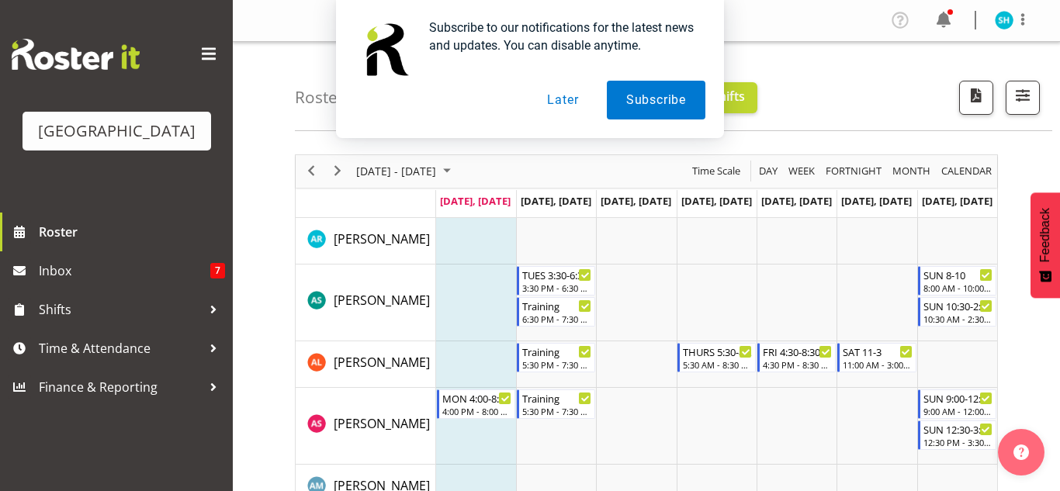
click at [551, 106] on button "Later" at bounding box center [563, 100] width 70 height 39
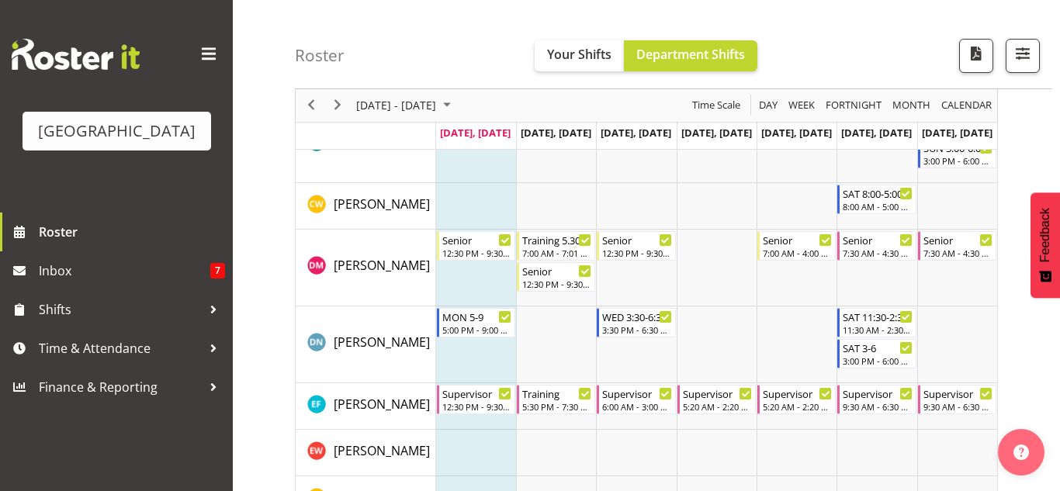
scroll to position [454, 0]
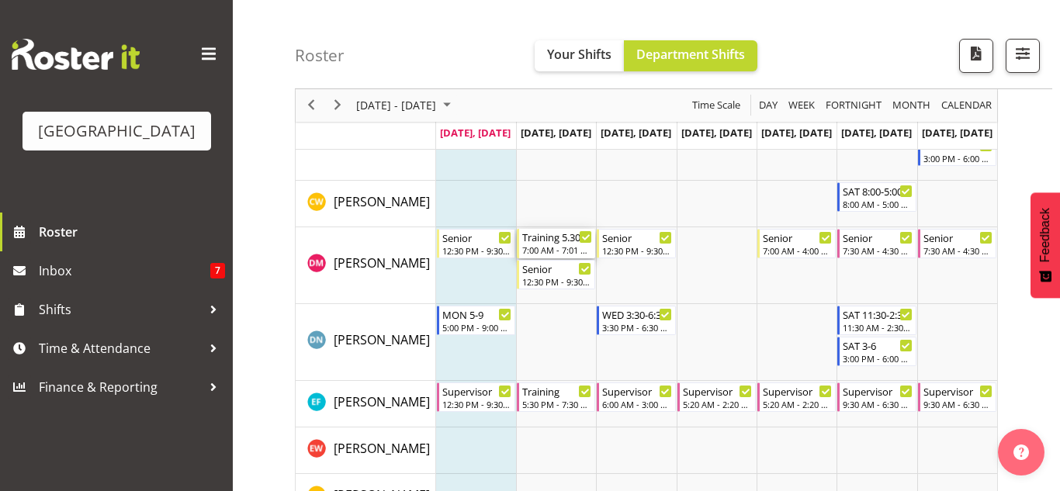
click at [557, 241] on div "Training 5.30pm-7.30pm" at bounding box center [557, 237] width 70 height 16
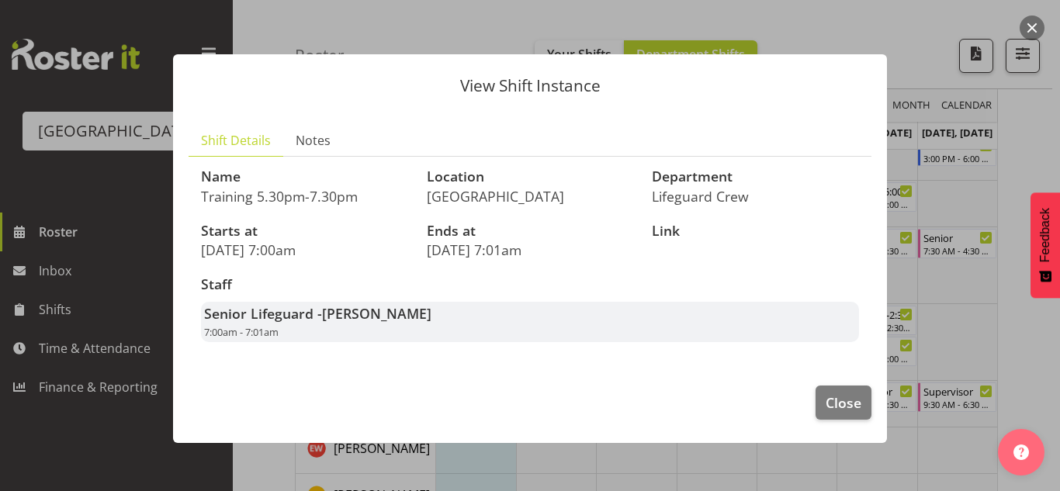
click at [887, 25] on div "View Shift Instance Shift Details Notes Name Training 5.30pm-7.30pm Location Sp…" at bounding box center [530, 246] width 745 height 460
click at [831, 401] on span "Close" at bounding box center [844, 403] width 36 height 20
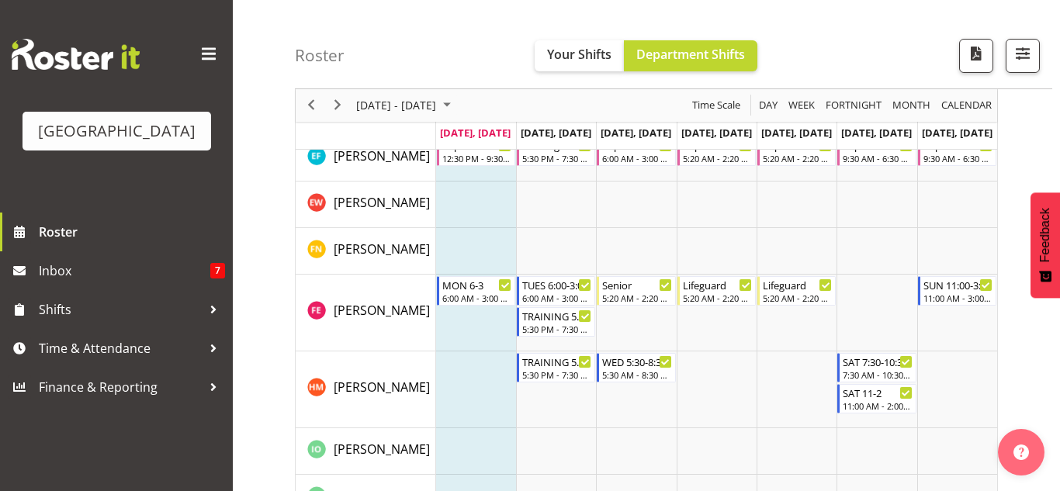
scroll to position [701, 0]
click at [552, 293] on div "6:00 AM - 3:00 PM" at bounding box center [557, 296] width 70 height 12
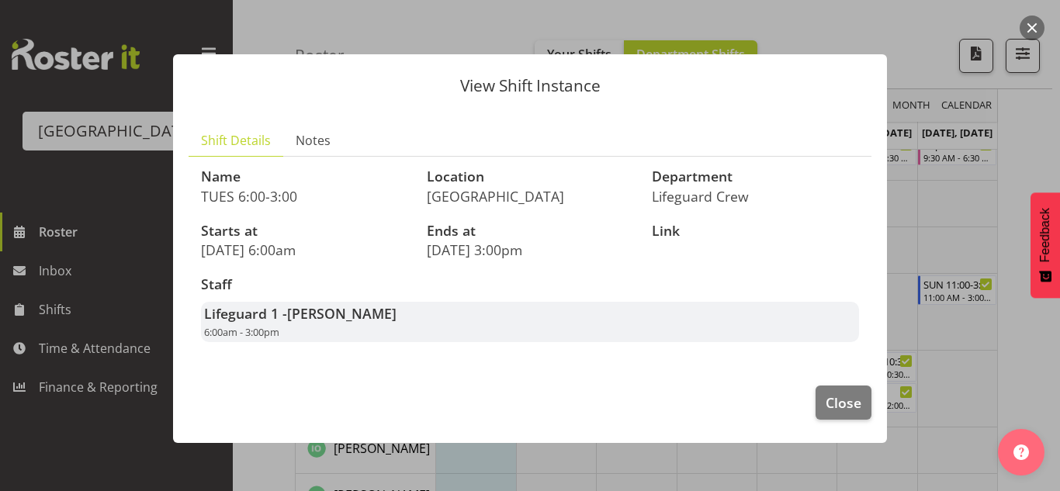
click at [1022, 32] on button "button" at bounding box center [1032, 28] width 25 height 25
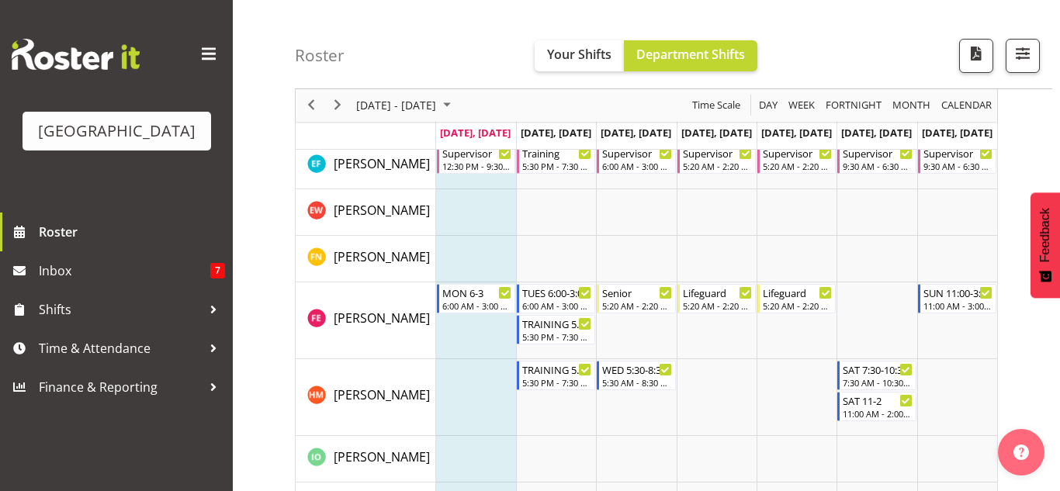
scroll to position [0, 0]
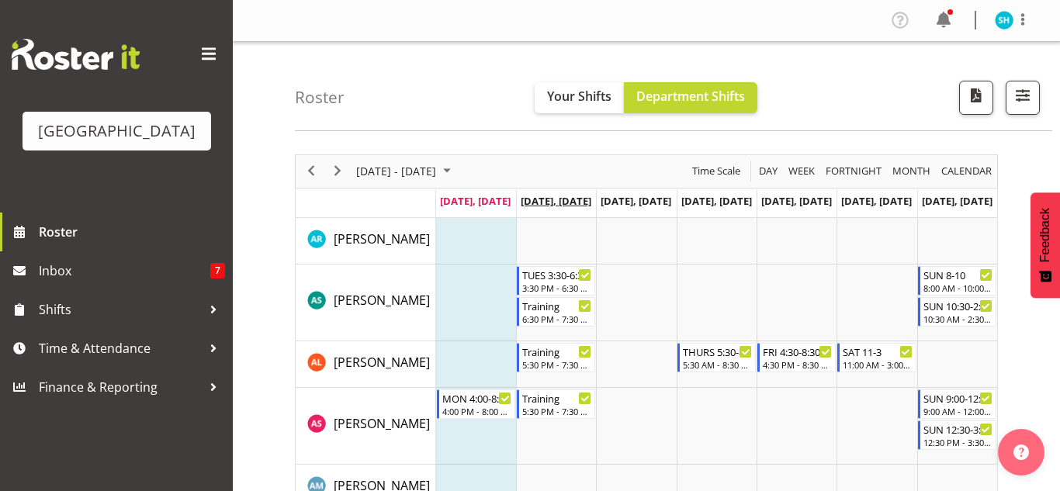
click at [553, 200] on span "Aug 12, Tuesday" at bounding box center [556, 201] width 71 height 14
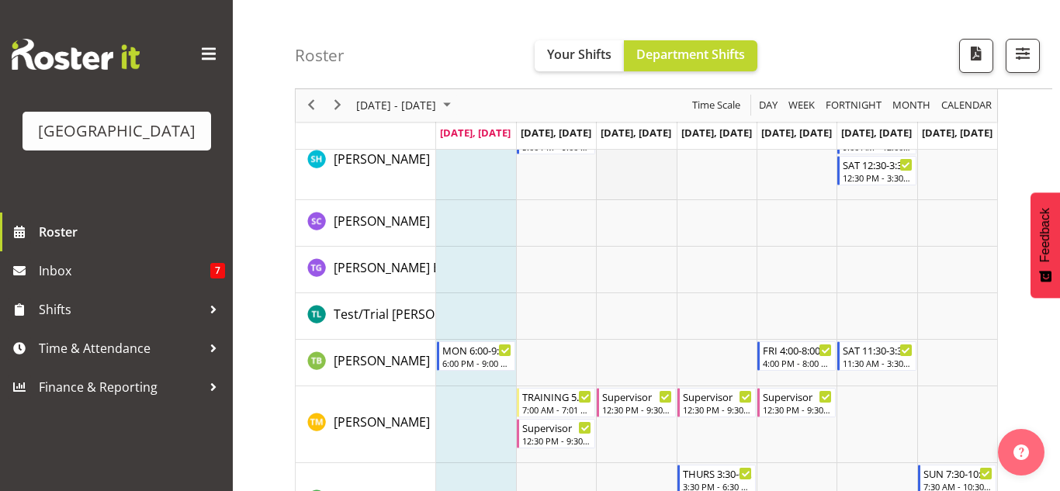
scroll to position [2120, 0]
click at [334, 111] on span "Next" at bounding box center [337, 105] width 19 height 19
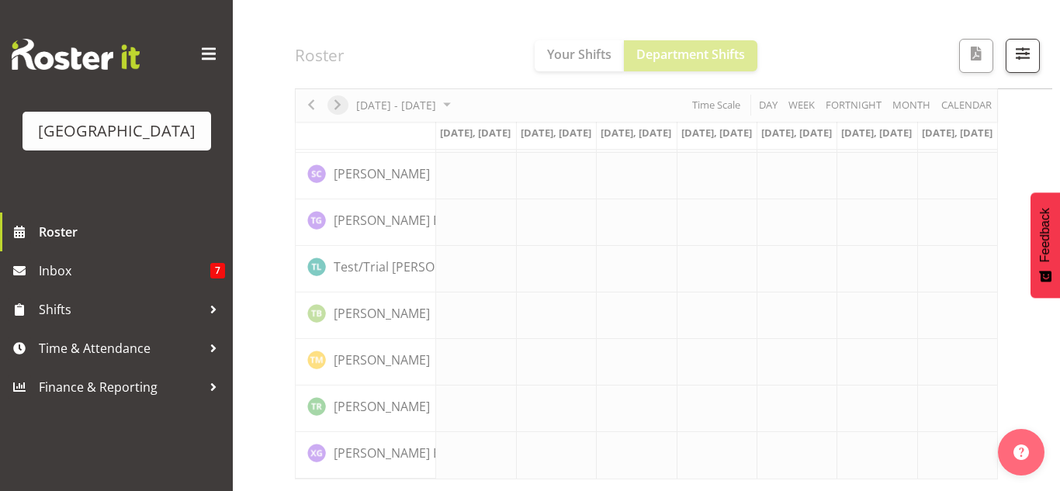
scroll to position [1835, 0]
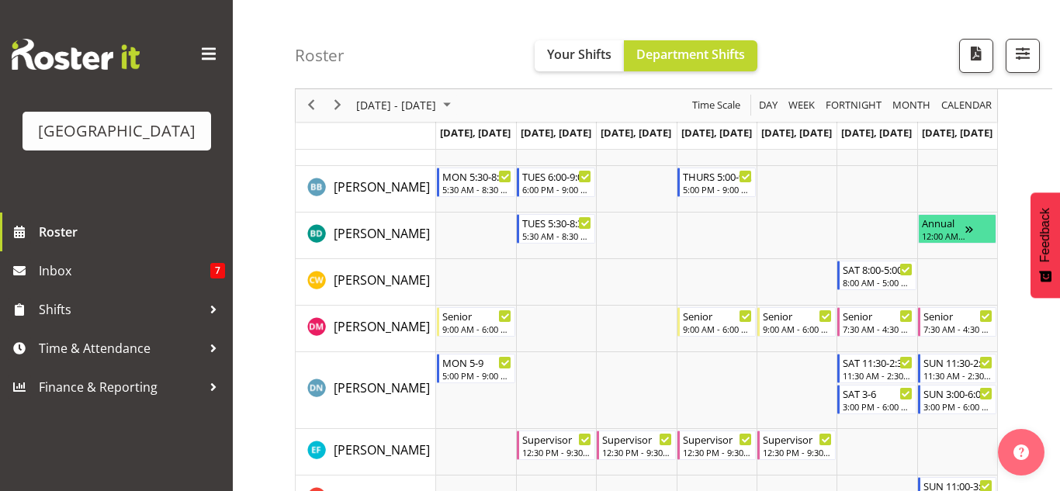
scroll to position [290, 0]
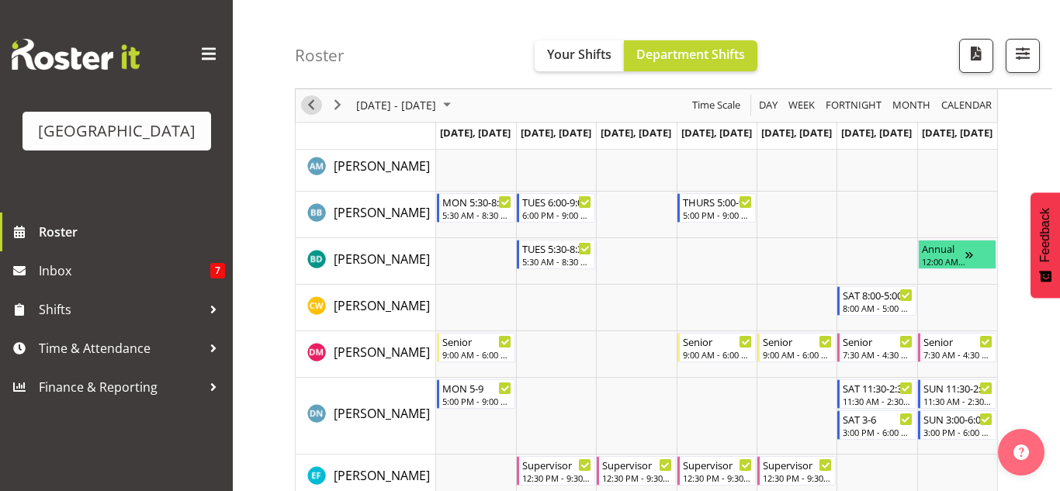
click at [308, 113] on span "Previous" at bounding box center [311, 105] width 19 height 19
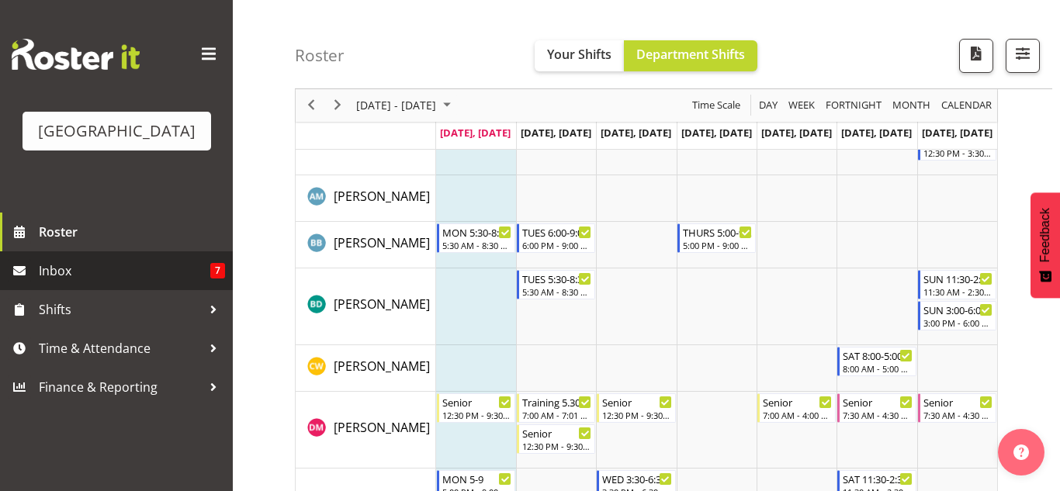
click at [180, 268] on span "Inbox" at bounding box center [125, 270] width 172 height 23
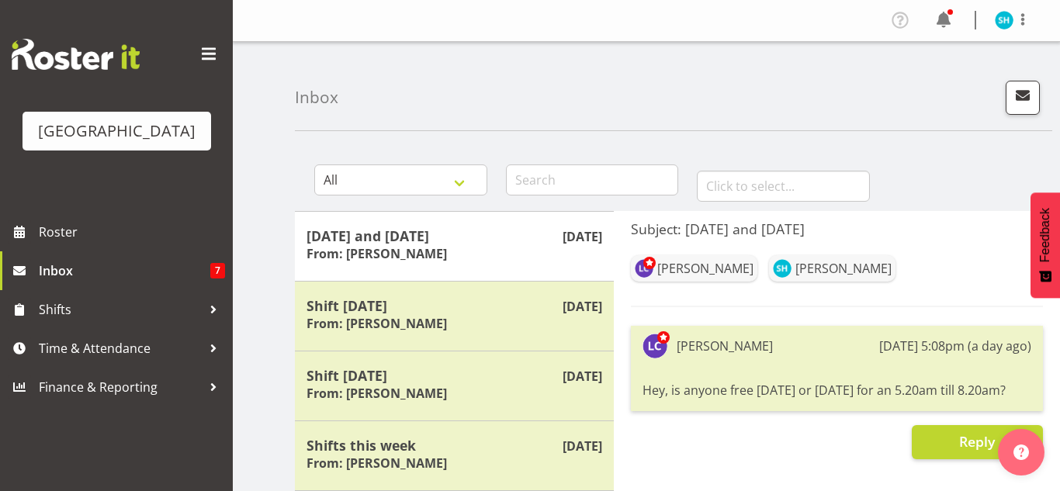
click at [554, 198] on div at bounding box center [583, 177] width 192 height 68
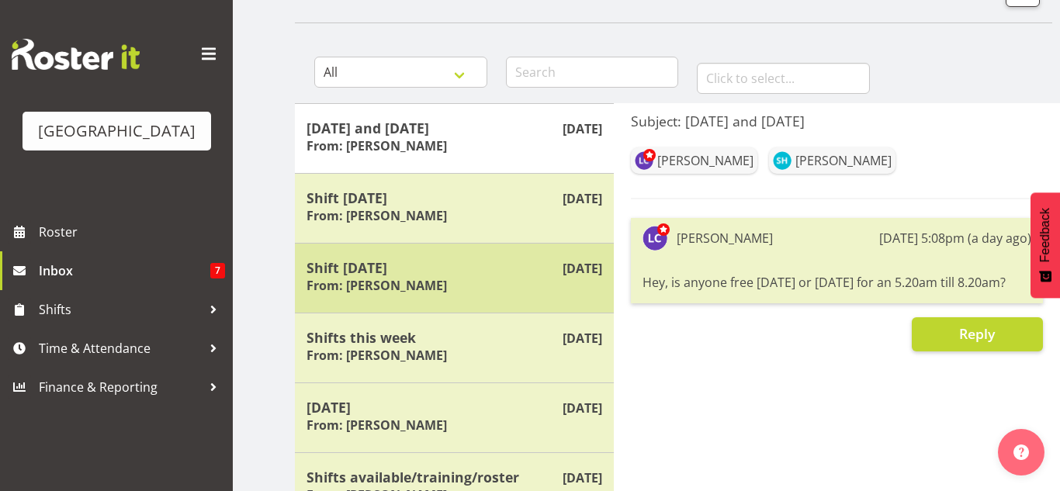
click at [533, 285] on div "Shift today From: Laurie Cook" at bounding box center [455, 278] width 296 height 38
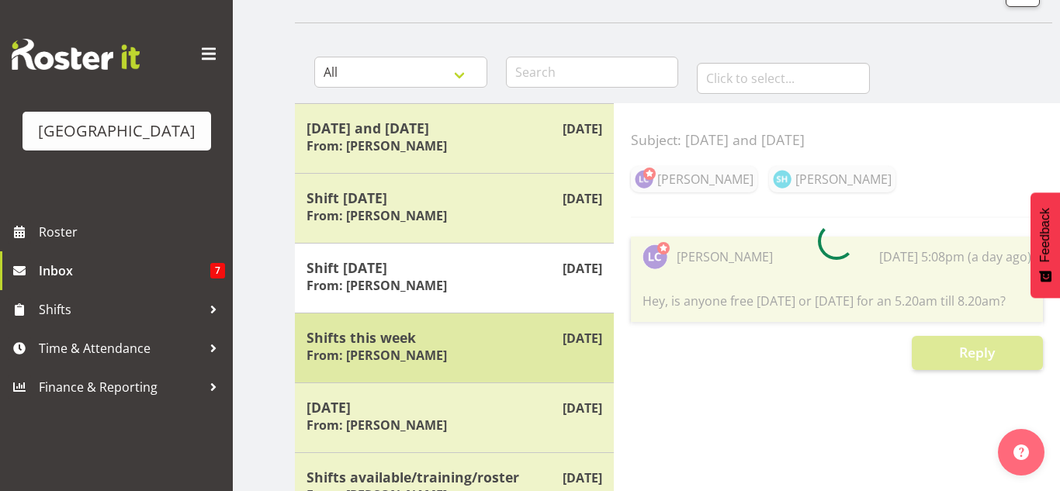
click at [515, 336] on h5 "Shifts this week" at bounding box center [455, 337] width 296 height 17
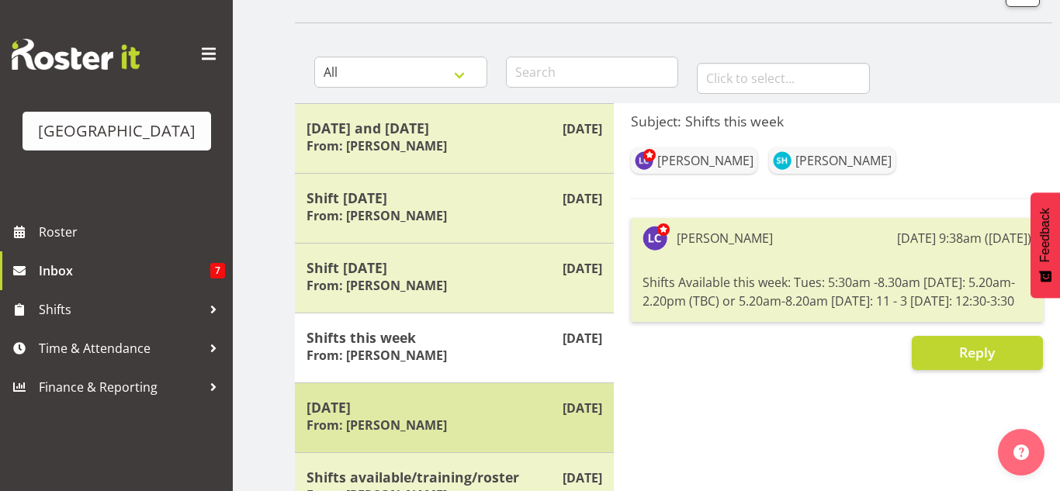
click at [503, 393] on div "Aug 1st Saturday 2 August From: Laurie Cook" at bounding box center [454, 418] width 319 height 70
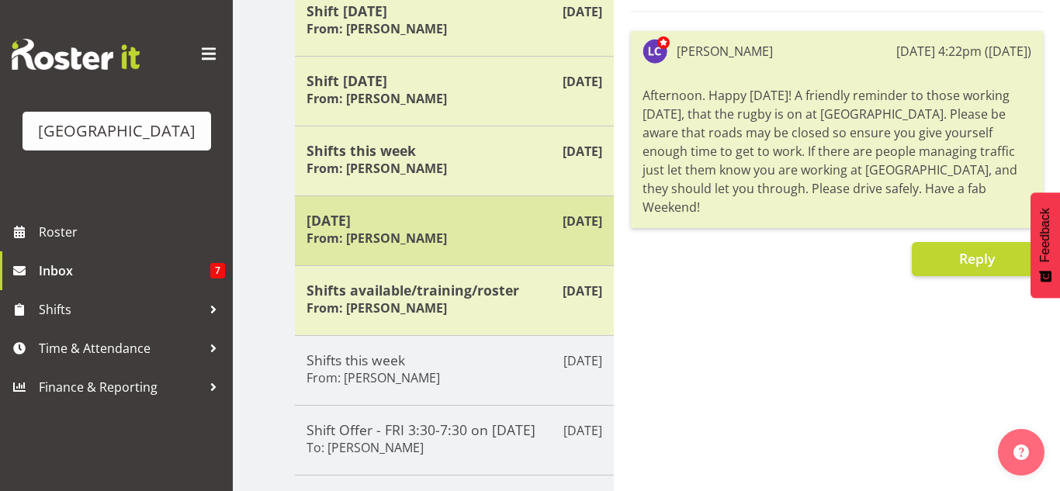
scroll to position [297, 0]
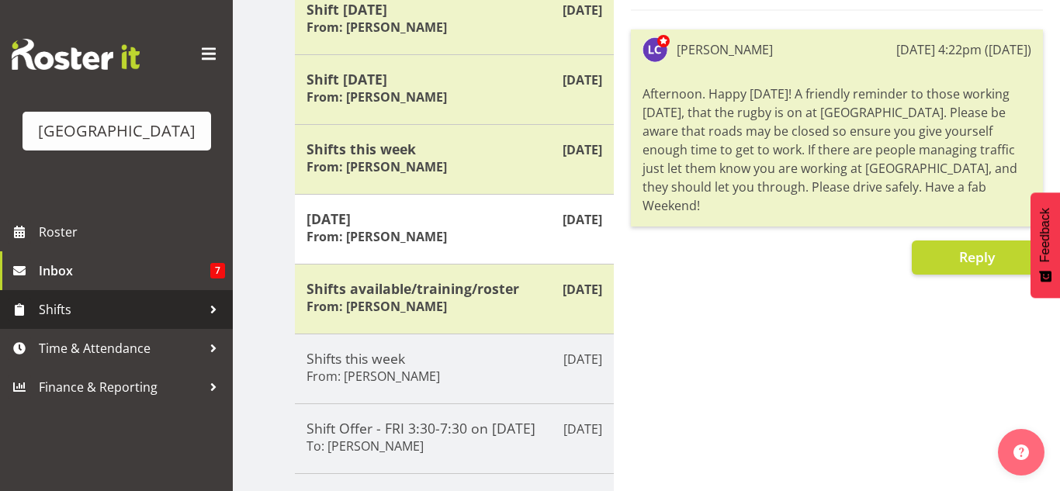
click at [189, 310] on span "Shifts" at bounding box center [120, 309] width 163 height 23
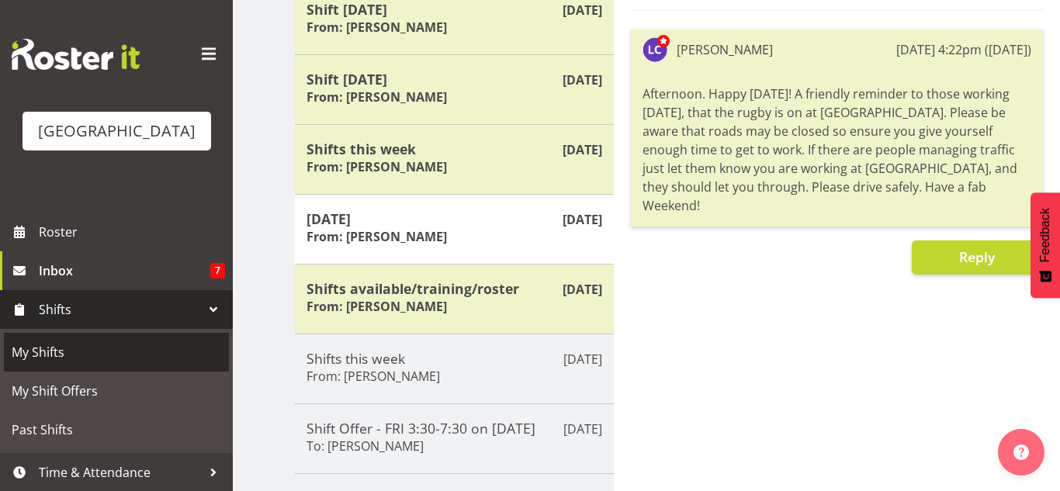
click at [93, 348] on span "My Shifts" at bounding box center [117, 352] width 210 height 23
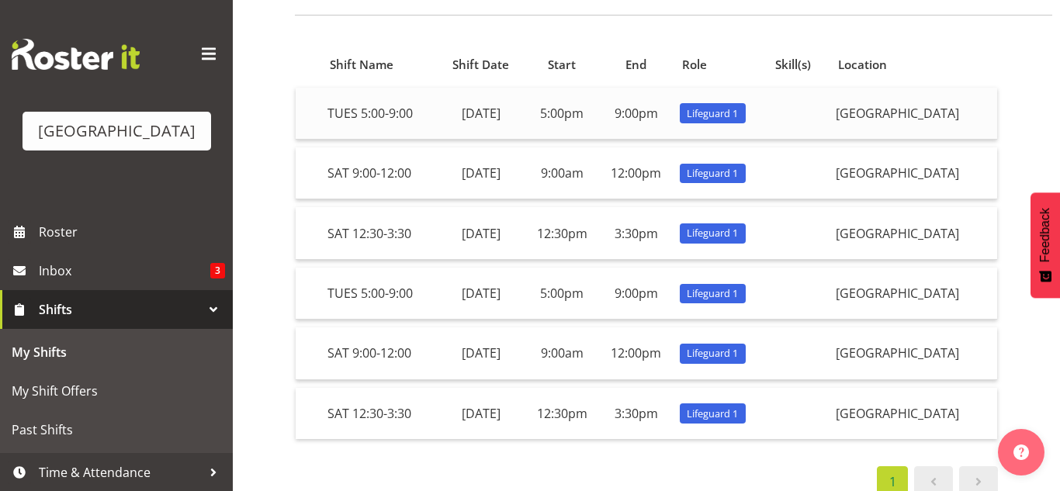
scroll to position [117, 0]
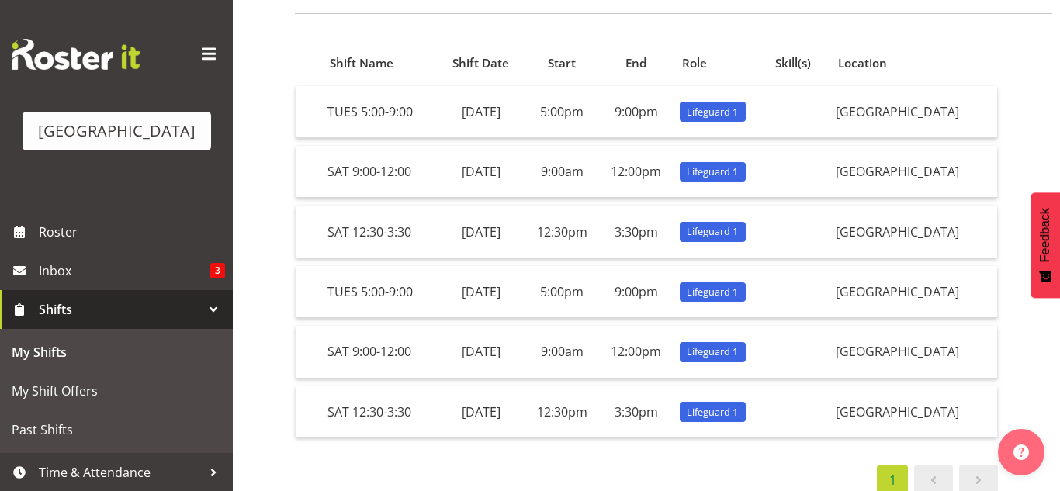
click at [154, 304] on span "Shifts" at bounding box center [120, 309] width 163 height 23
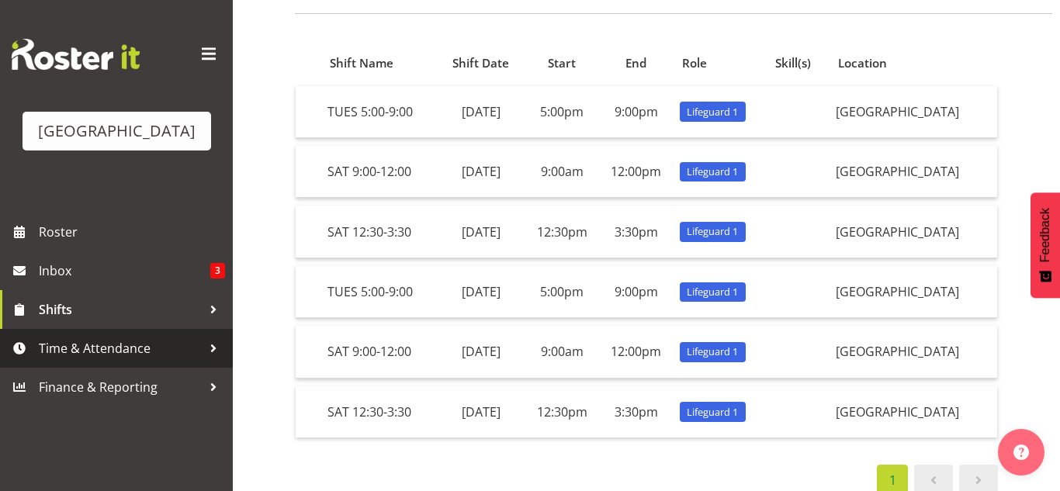
click at [116, 356] on span "Time & Attendance" at bounding box center [120, 348] width 163 height 23
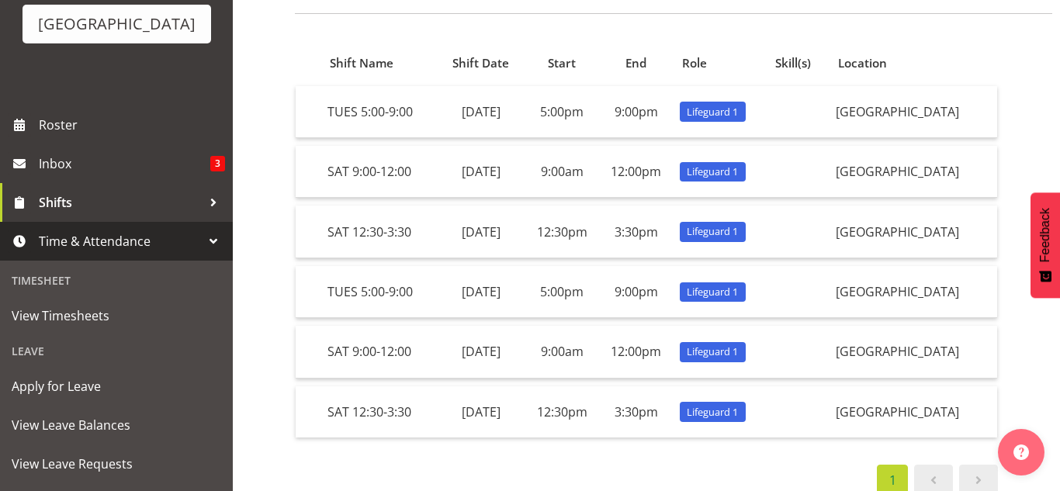
scroll to position [108, 0]
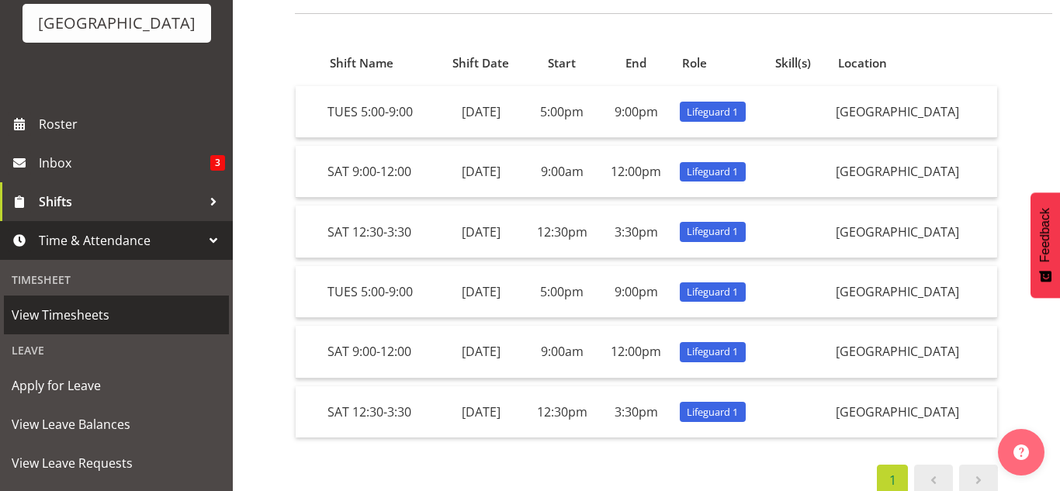
click at [64, 329] on link "View Timesheets" at bounding box center [116, 315] width 225 height 39
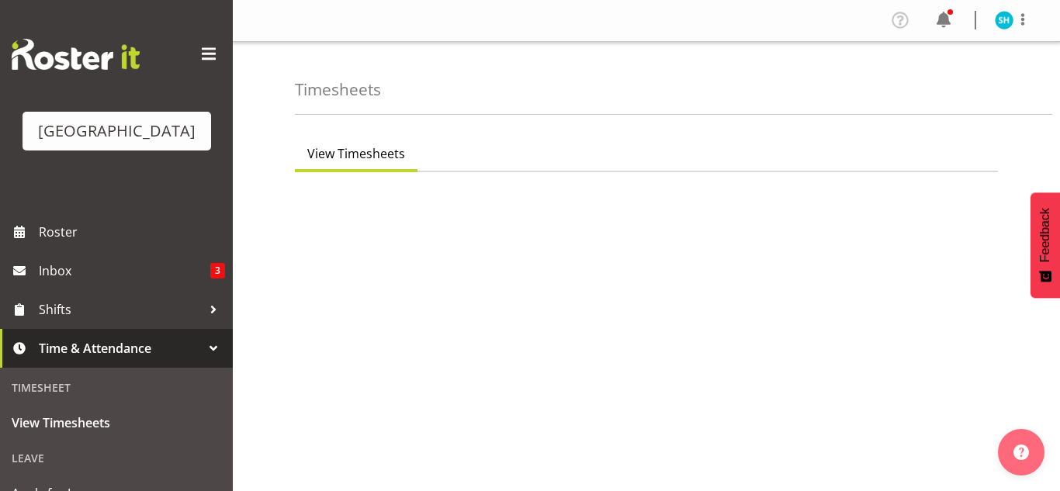
click at [1003, 10] on div at bounding box center [1013, 20] width 37 height 20
click at [1003, 86] on link "Log Out" at bounding box center [957, 82] width 149 height 28
